Goal: Task Accomplishment & Management: Manage account settings

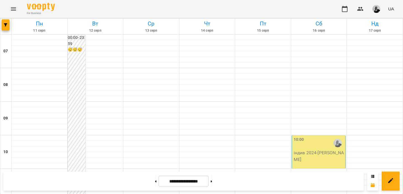
scroll to position [300, 0]
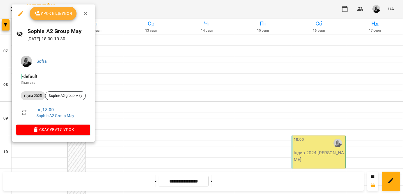
click at [61, 11] on span "Урок відбувся" at bounding box center [53, 13] width 38 height 7
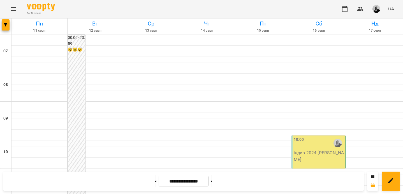
scroll to position [330, 0]
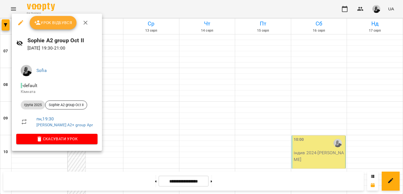
click at [53, 29] on div "Урок відбувся" at bounding box center [57, 23] width 90 height 18
click at [50, 24] on span "Урок відбувся" at bounding box center [53, 22] width 38 height 7
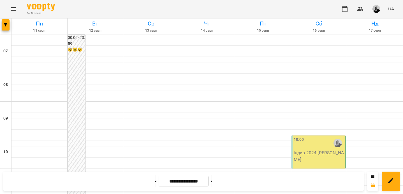
scroll to position [261, 0]
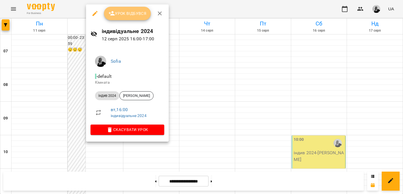
click at [132, 16] on span "Урок відбувся" at bounding box center [128, 13] width 38 height 7
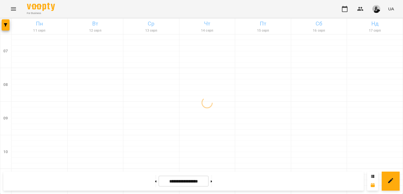
scroll to position [370, 0]
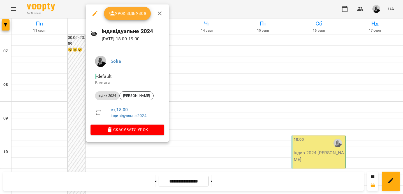
click at [188, 34] on div at bounding box center [201, 97] width 403 height 194
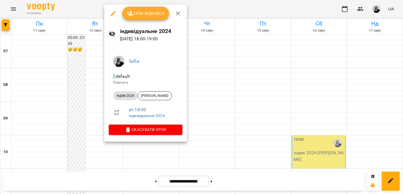
click at [145, 14] on span "Урок відбувся" at bounding box center [146, 13] width 38 height 7
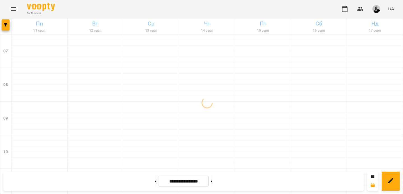
scroll to position [370, 0]
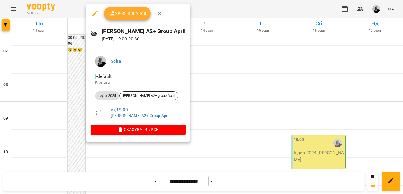
click at [129, 11] on span "Урок відбувся" at bounding box center [128, 13] width 38 height 7
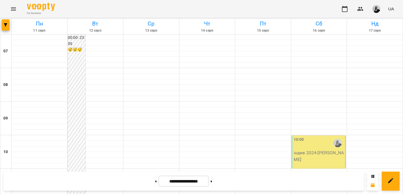
scroll to position [342, 0]
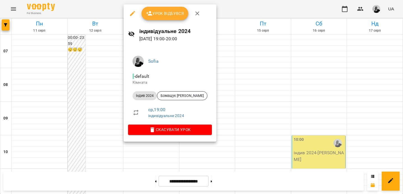
click at [165, 15] on span "Урок відбувся" at bounding box center [165, 13] width 38 height 7
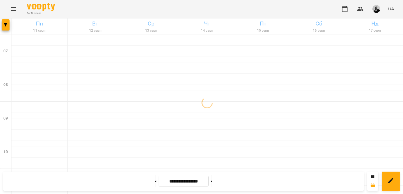
scroll to position [370, 0]
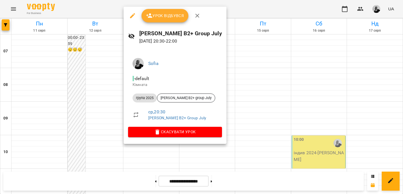
click at [166, 18] on span "Урок відбувся" at bounding box center [165, 15] width 38 height 7
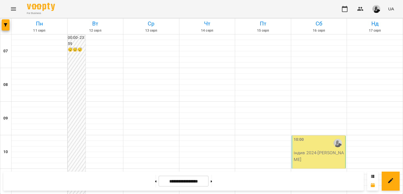
scroll to position [351, 0]
click at [155, 183] on button at bounding box center [155, 181] width 1 height 12
type input "**********"
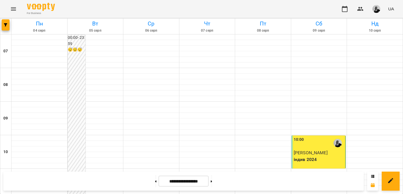
scroll to position [326, 0]
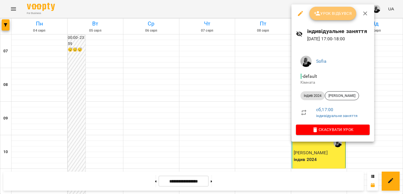
click at [328, 16] on span "Урок відбувся" at bounding box center [333, 13] width 38 height 7
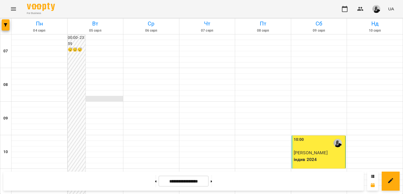
scroll to position [370, 0]
click at [212, 183] on button at bounding box center [211, 181] width 1 height 12
type input "**********"
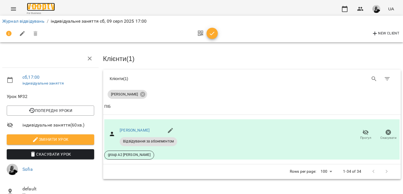
click at [45, 9] on img at bounding box center [41, 7] width 28 height 8
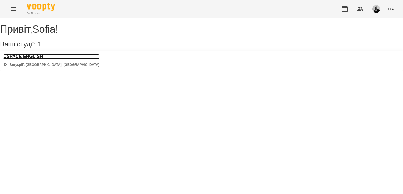
click at [61, 59] on h3 "USPACE ENGLISH" at bounding box center [51, 56] width 96 height 5
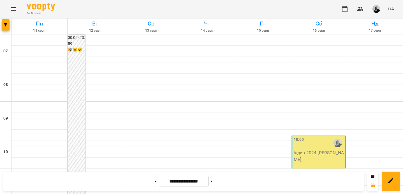
scroll to position [370, 0]
